Goal: Find specific page/section: Find specific page/section

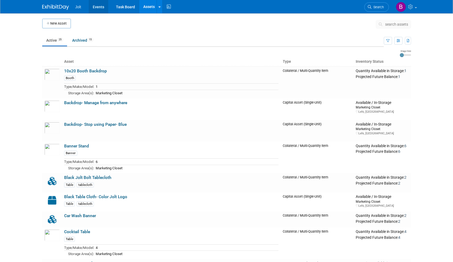
click at [93, 6] on link "Events" at bounding box center [98, 6] width 19 height 13
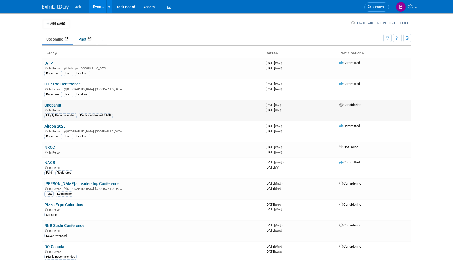
click at [56, 104] on link "Chebahut" at bounding box center [52, 105] width 17 height 5
